Goal: Task Accomplishment & Management: Use online tool/utility

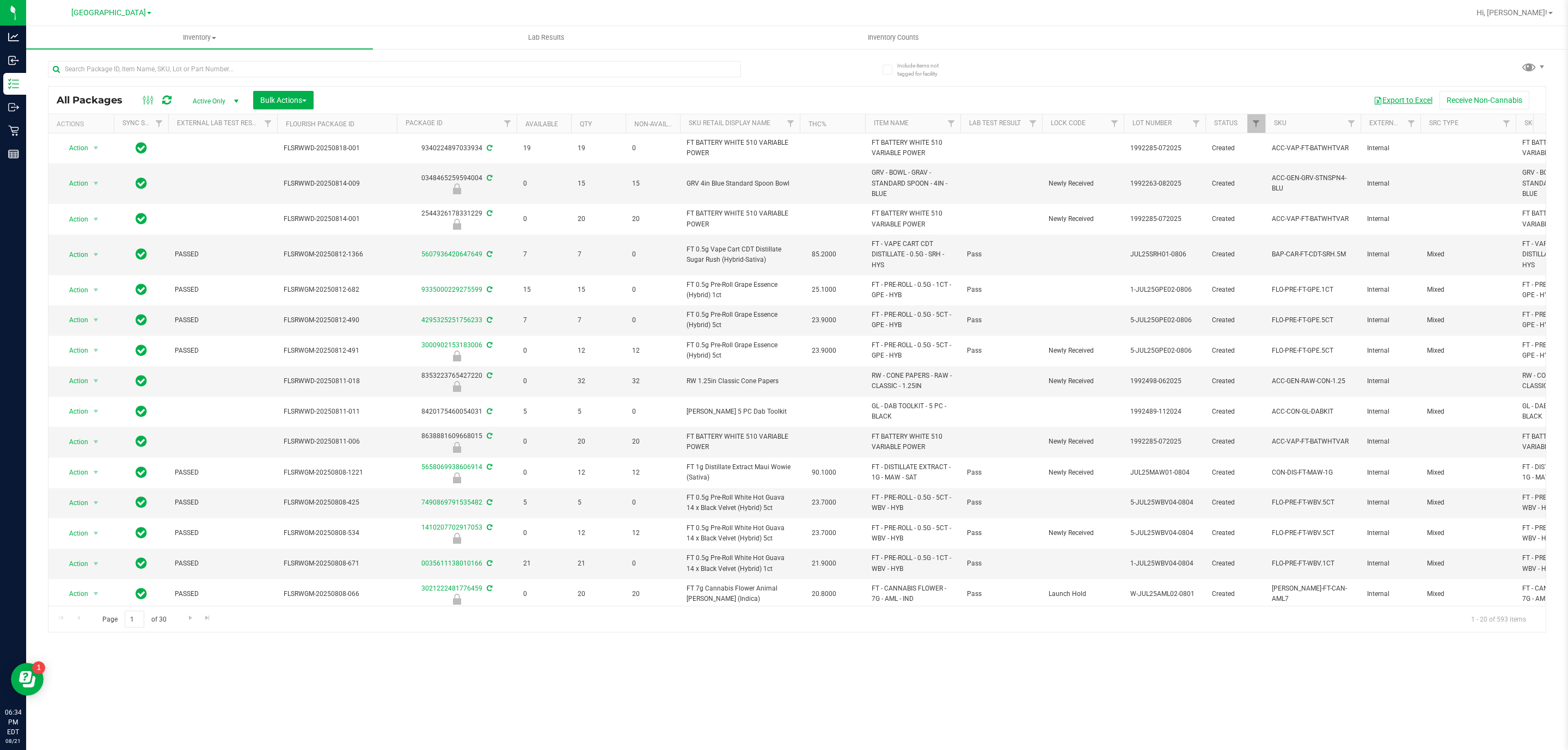
click at [1397, 97] on button "Export to Excel" at bounding box center [1403, 100] width 73 height 19
click at [294, 71] on input "text" at bounding box center [394, 69] width 693 height 16
paste input "W-AUG25GRZ01-0809"
type input "W-AUG25GRZ01-0809"
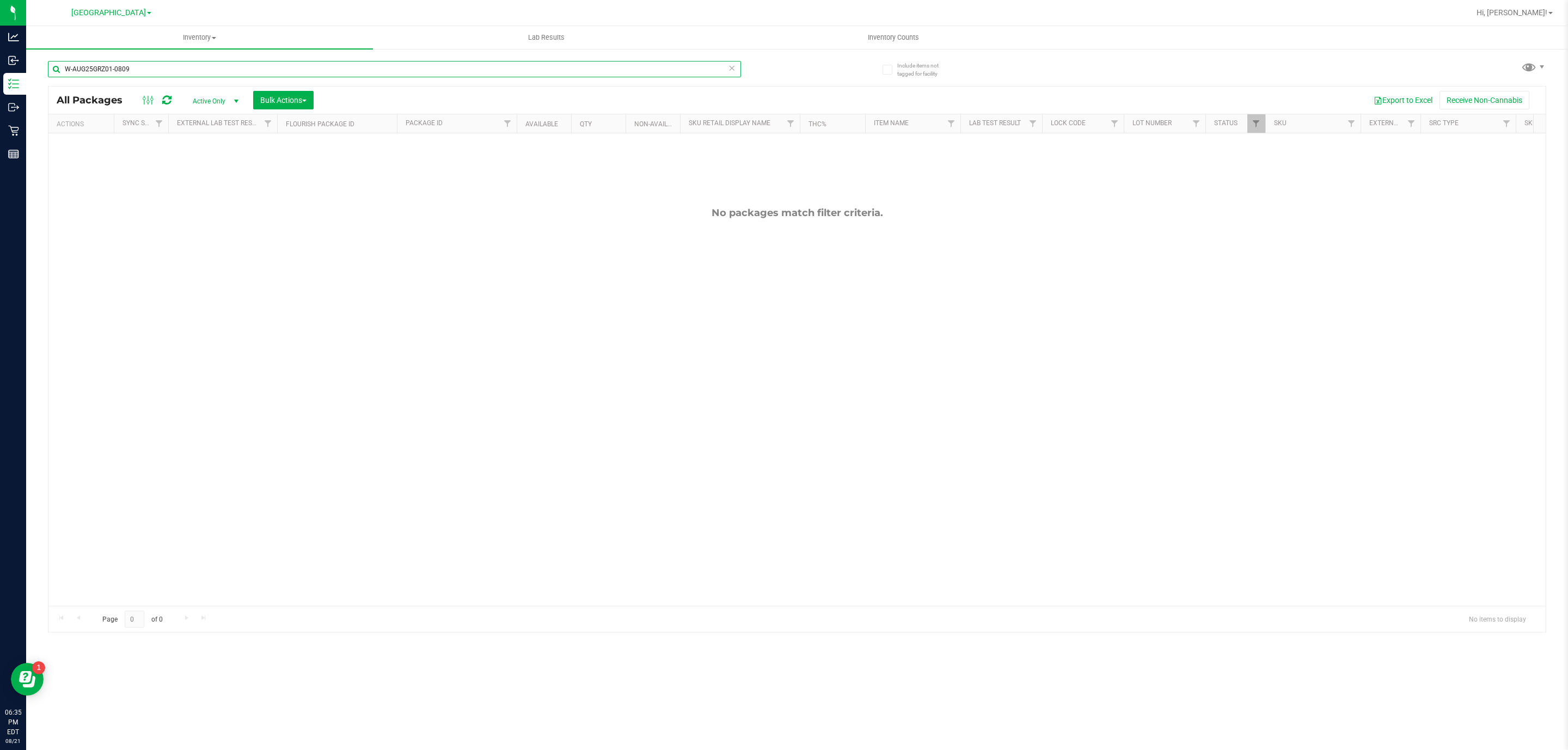
click at [371, 73] on input "W-AUG25GRZ01-0809" at bounding box center [394, 69] width 693 height 16
